Goal: Check status: Check status

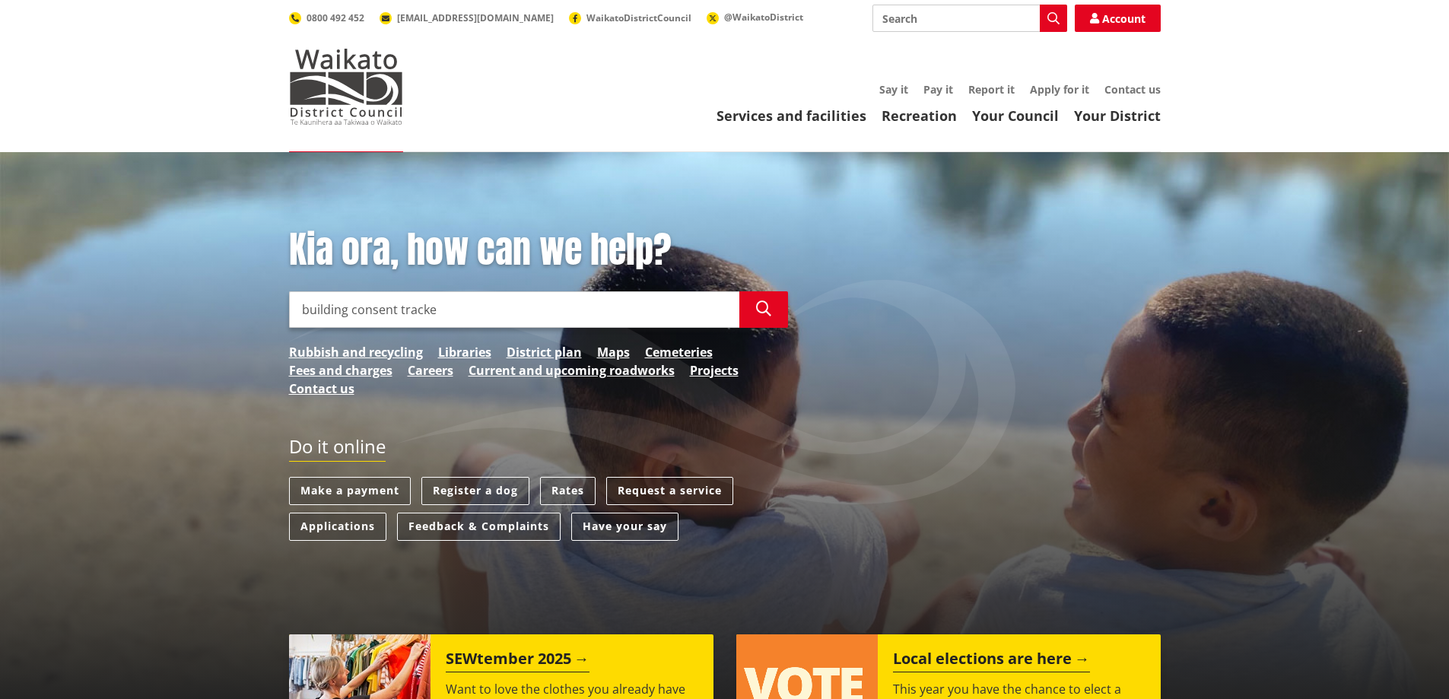
type input "building consent tracker"
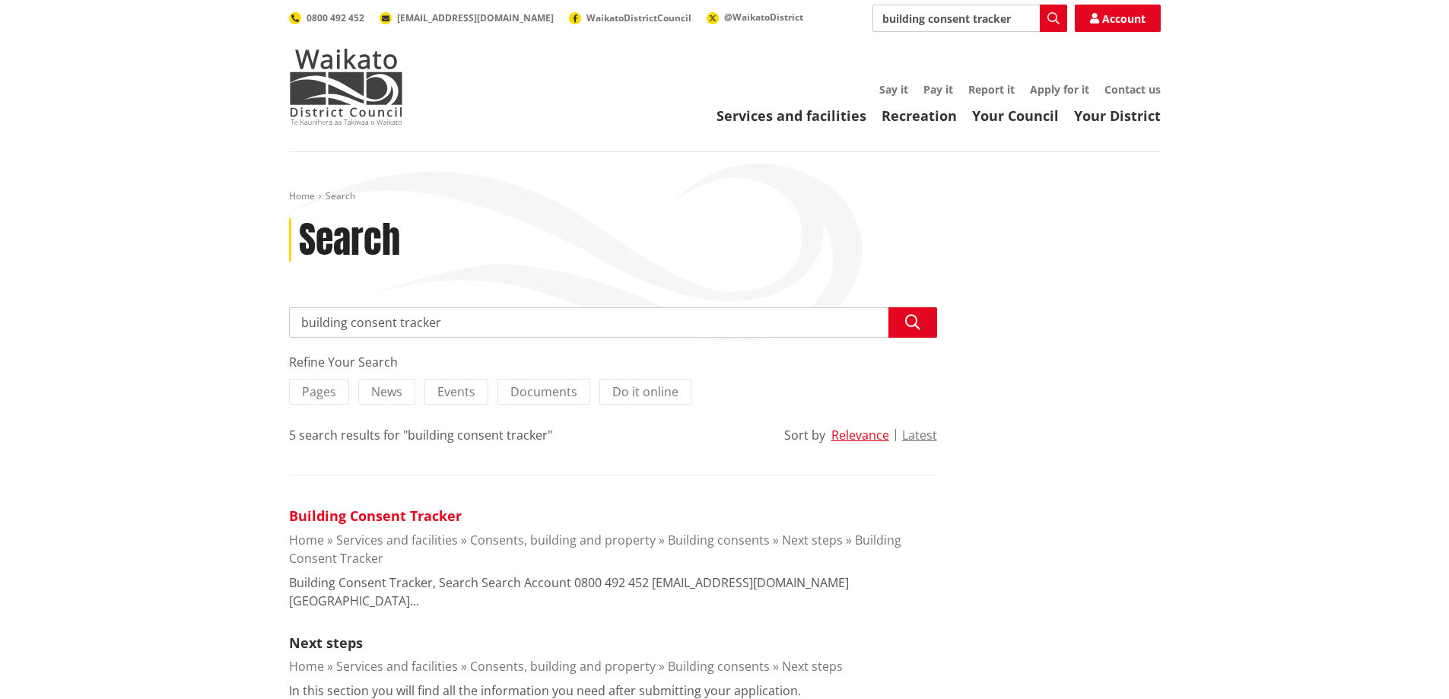
click at [319, 516] on link "Building Consent Tracker" at bounding box center [375, 516] width 173 height 18
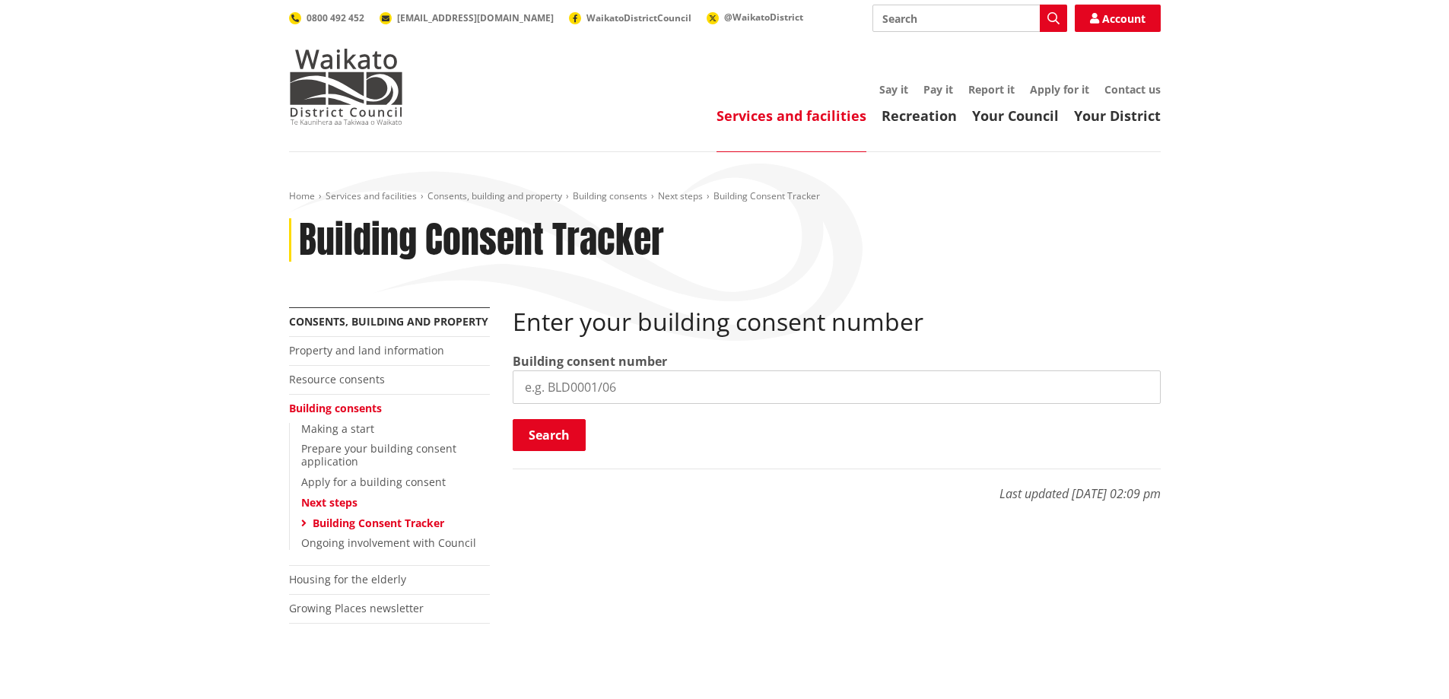
click at [535, 378] on input "search" at bounding box center [837, 386] width 648 height 33
type input "BLD0072/26"
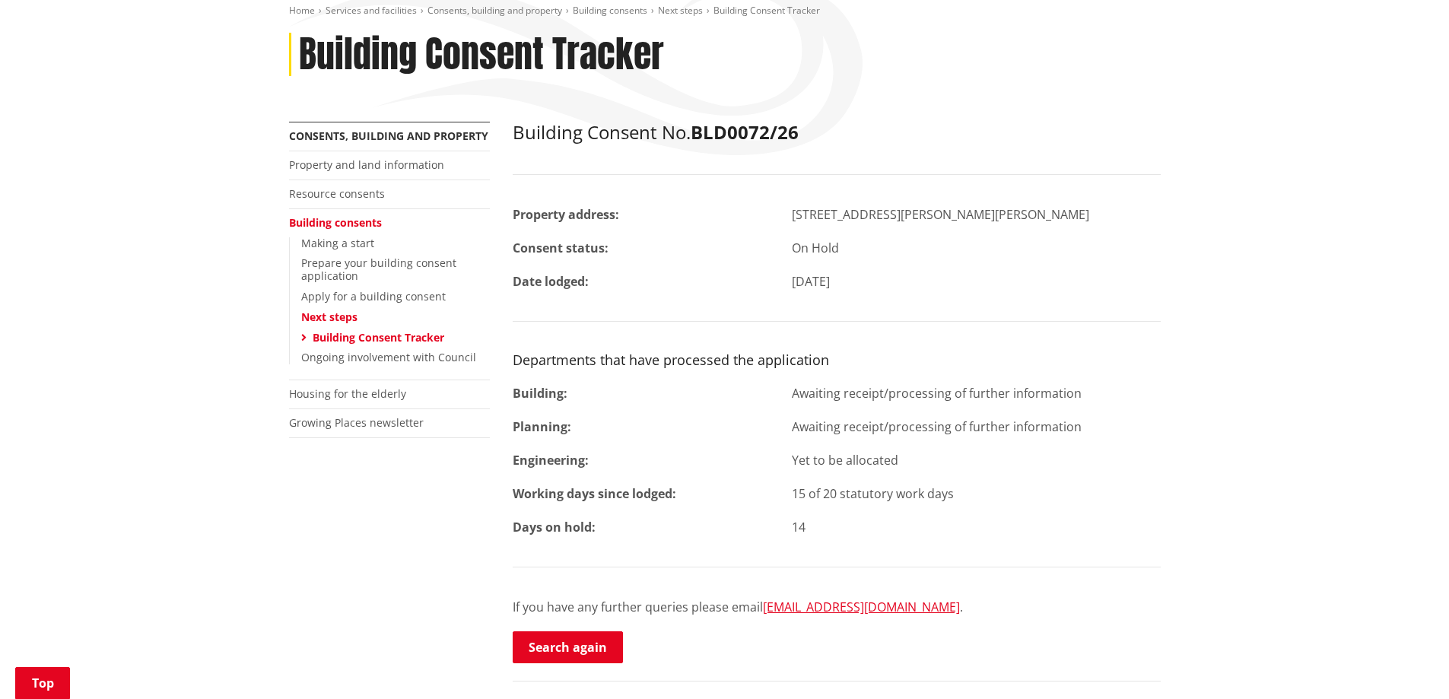
scroll to position [228, 0]
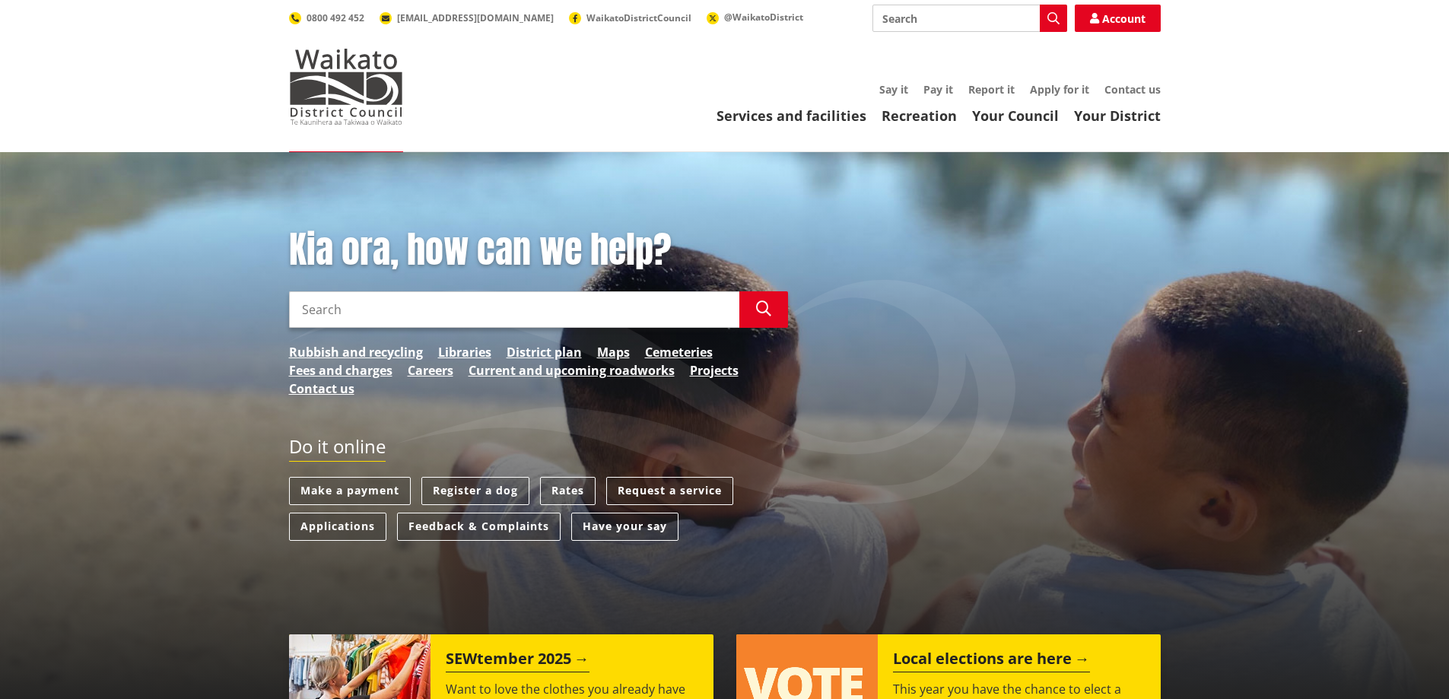
click at [338, 308] on input "Search" at bounding box center [514, 309] width 450 height 37
type input "building consent tracker"
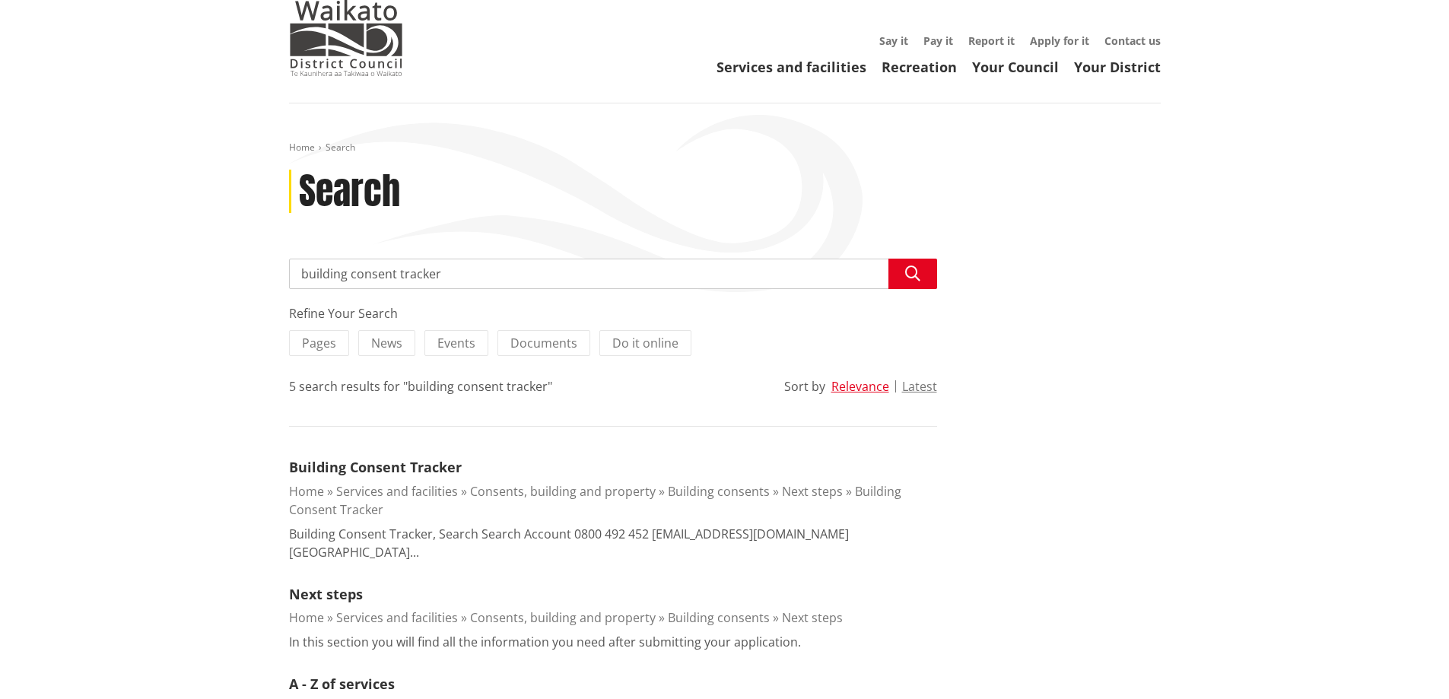
scroll to position [76, 0]
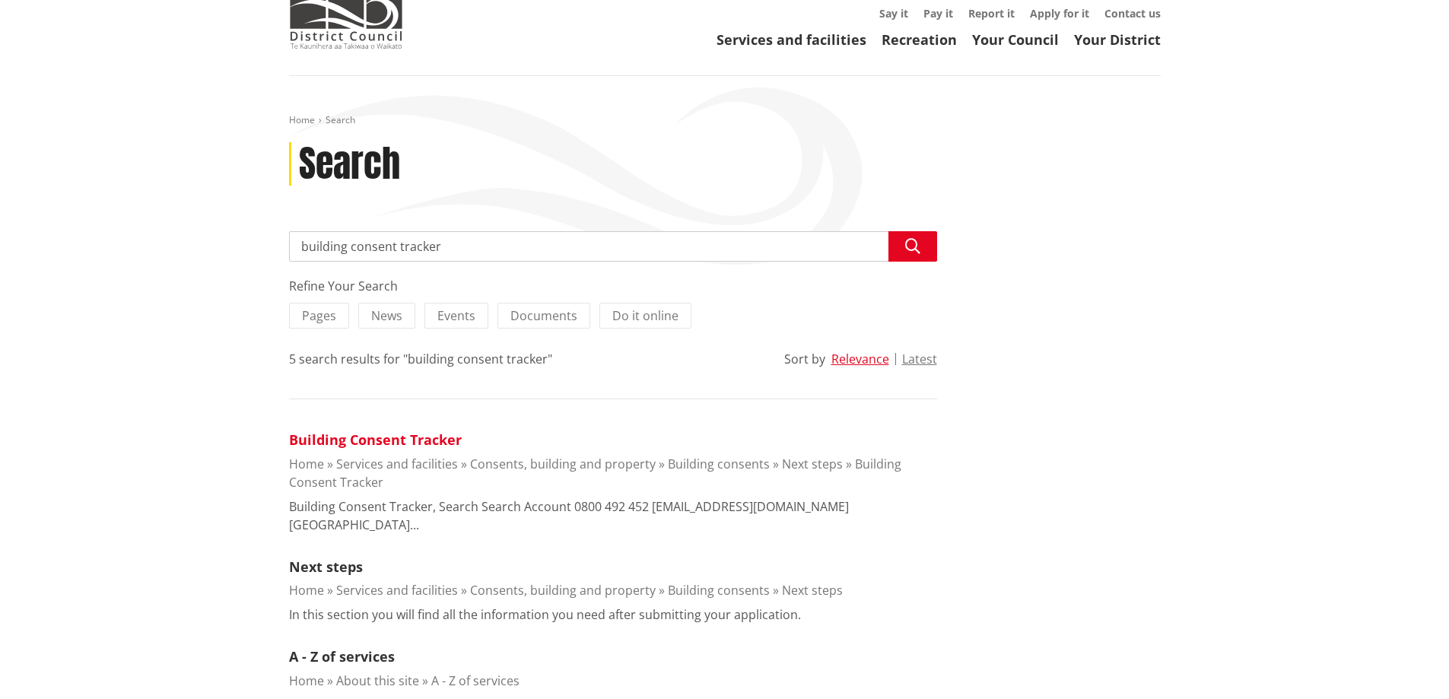
click at [390, 434] on link "Building Consent Tracker" at bounding box center [375, 439] width 173 height 18
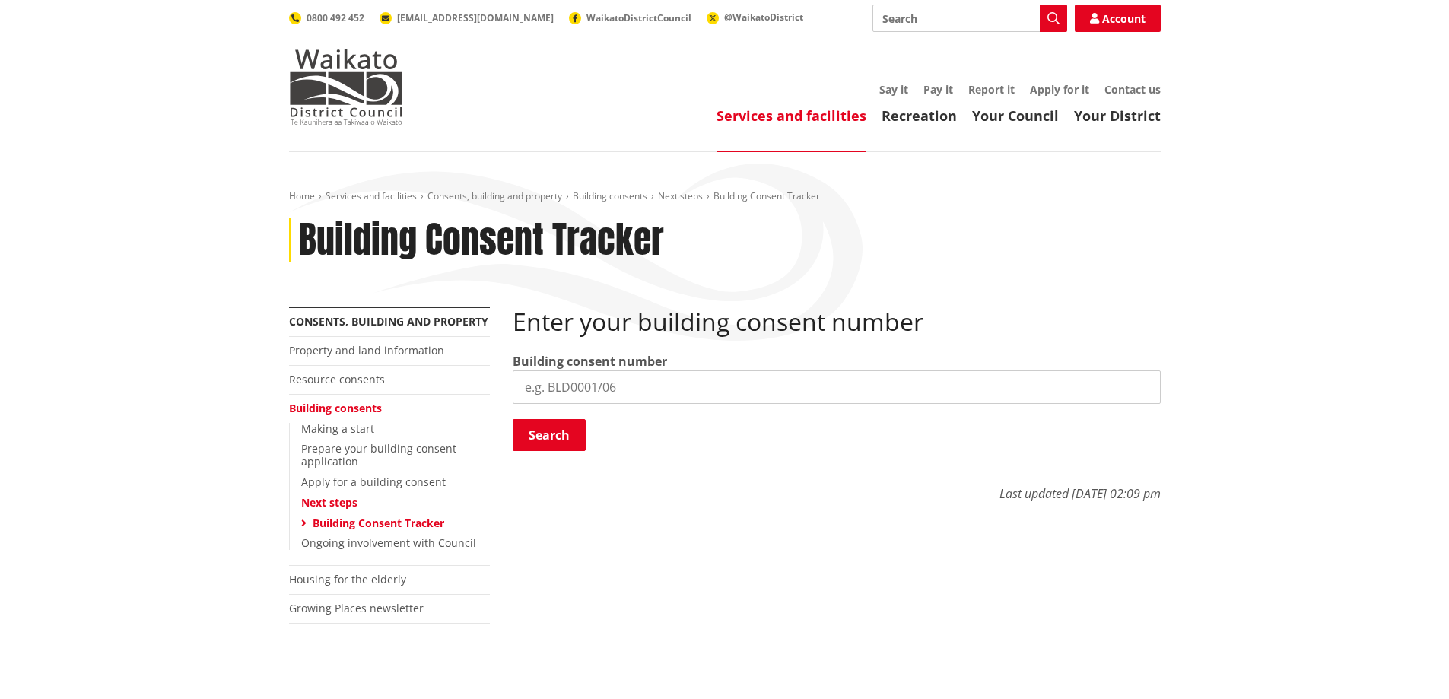
click at [649, 394] on input "search" at bounding box center [837, 386] width 648 height 33
type input "BLD0072/26"
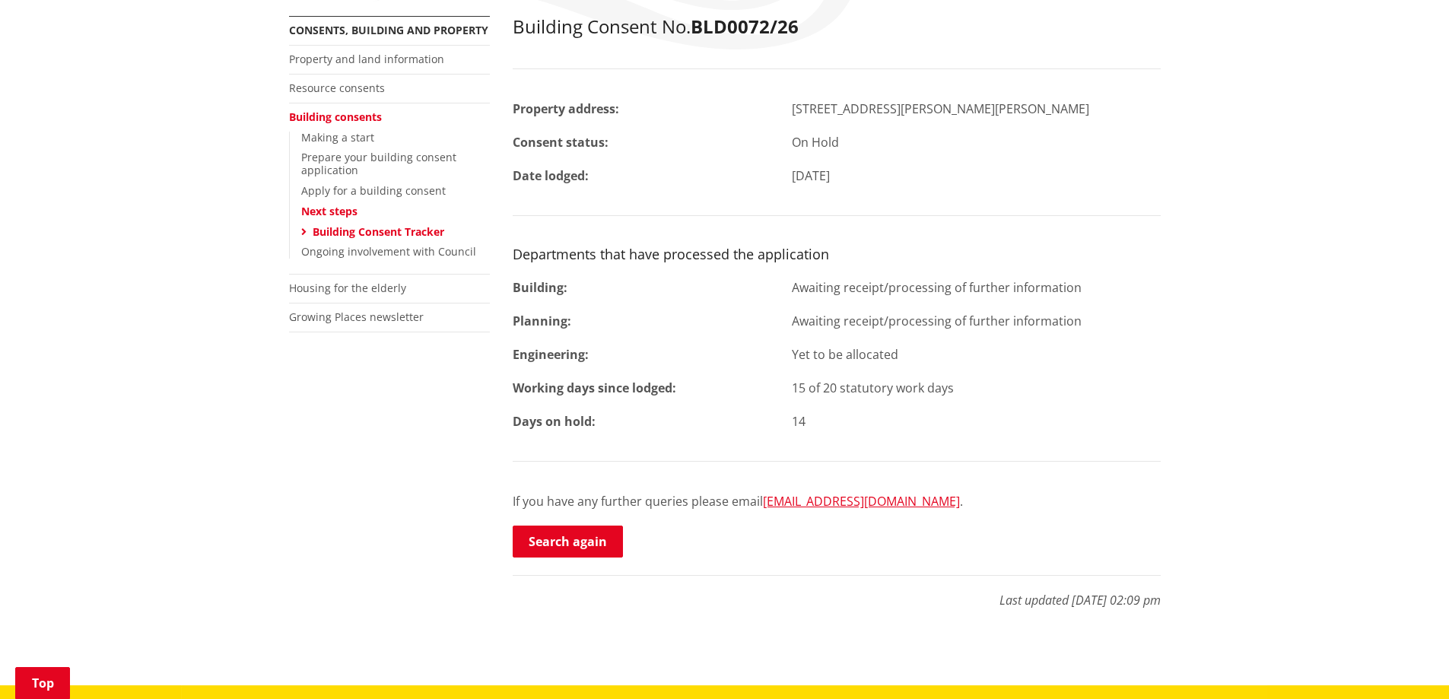
scroll to position [304, 0]
